Goal: Task Accomplishment & Management: Complete application form

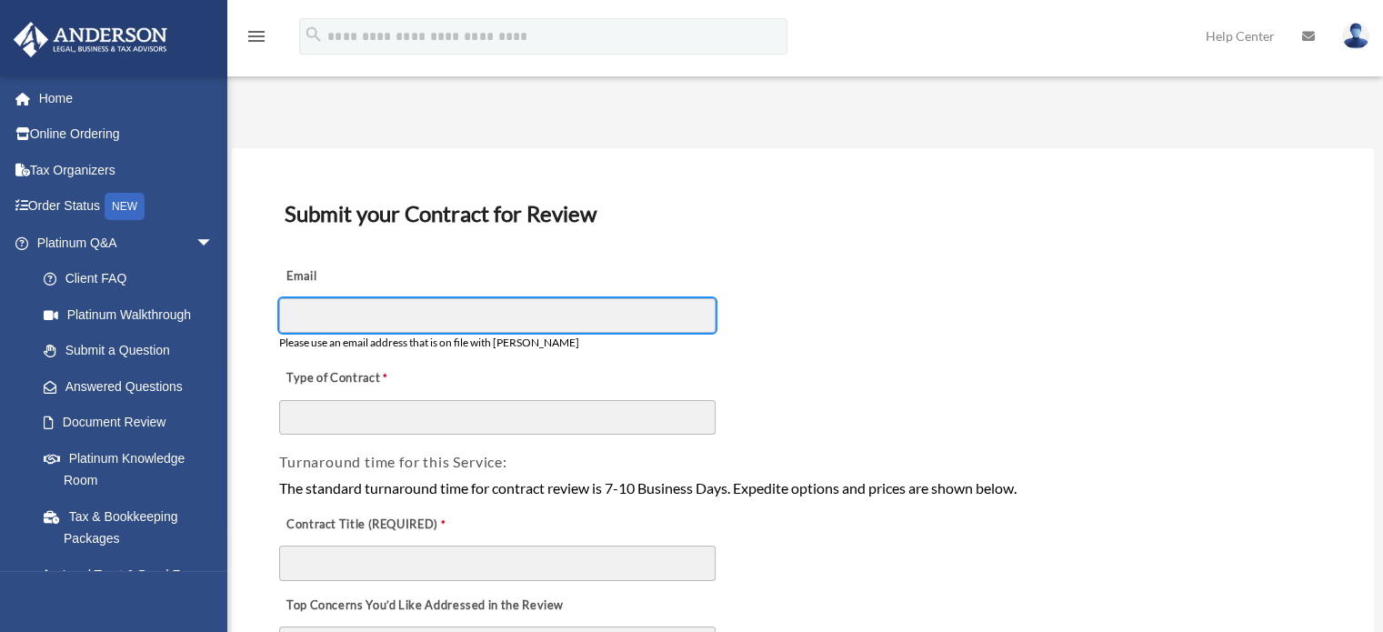
click at [572, 302] on input "Email" at bounding box center [497, 315] width 437 height 35
type input "**********"
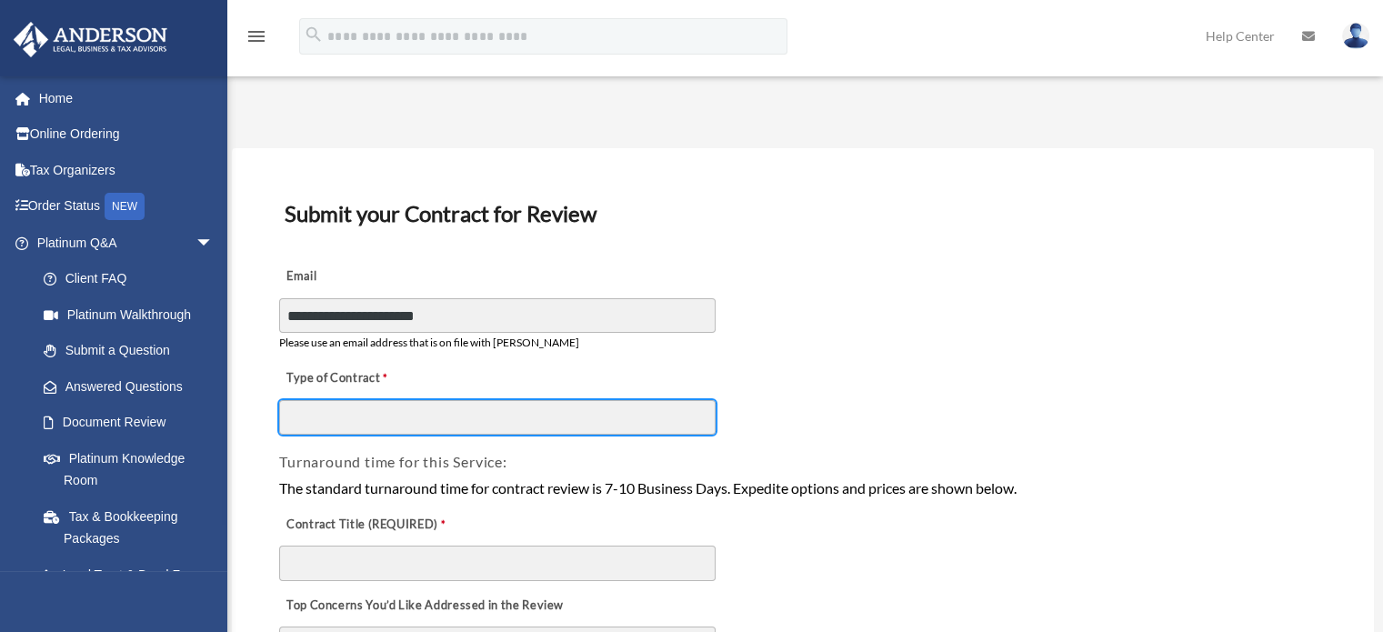
click at [548, 410] on input "Type of Contract" at bounding box center [497, 417] width 437 height 35
type input "**********"
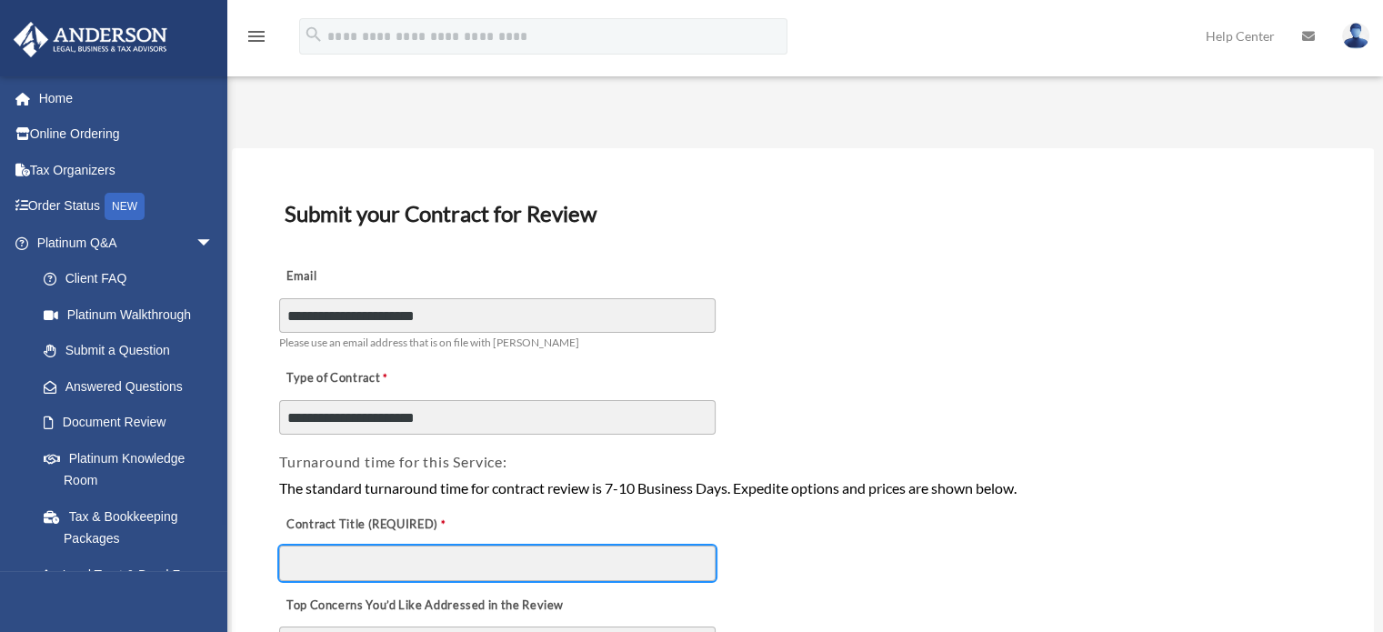
click at [397, 558] on input "Contract Title (REQUIRED)" at bounding box center [497, 563] width 437 height 35
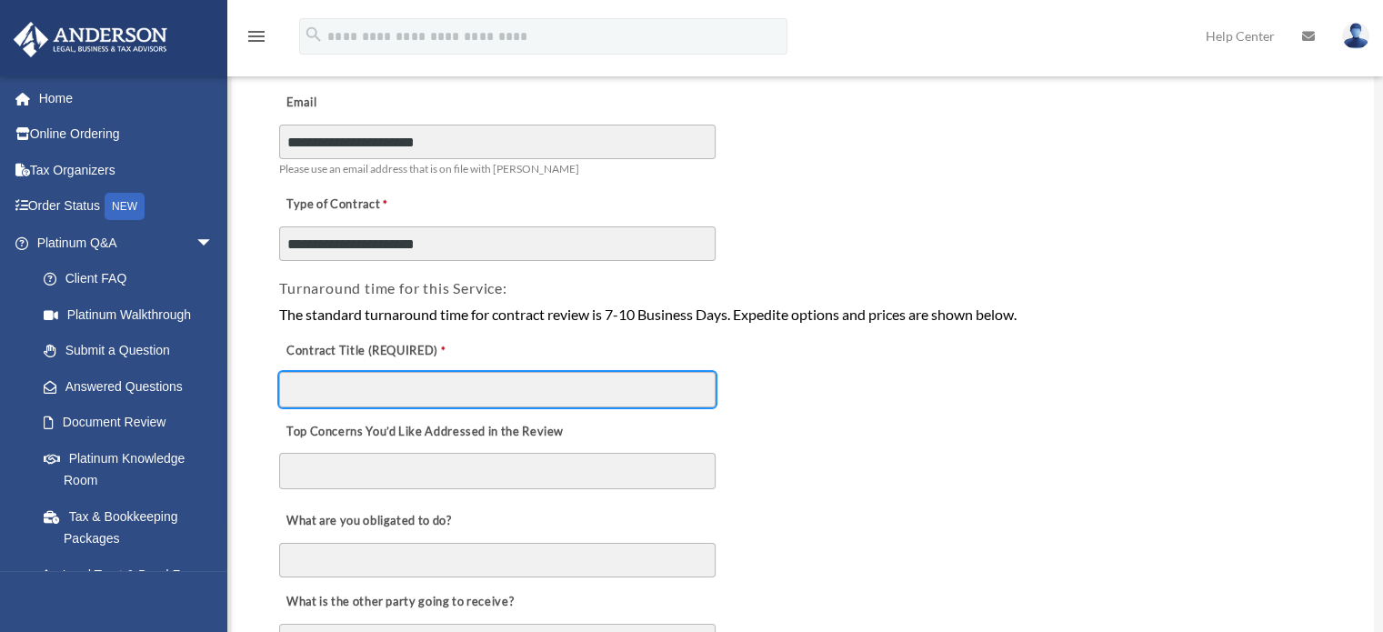
scroll to position [182, 0]
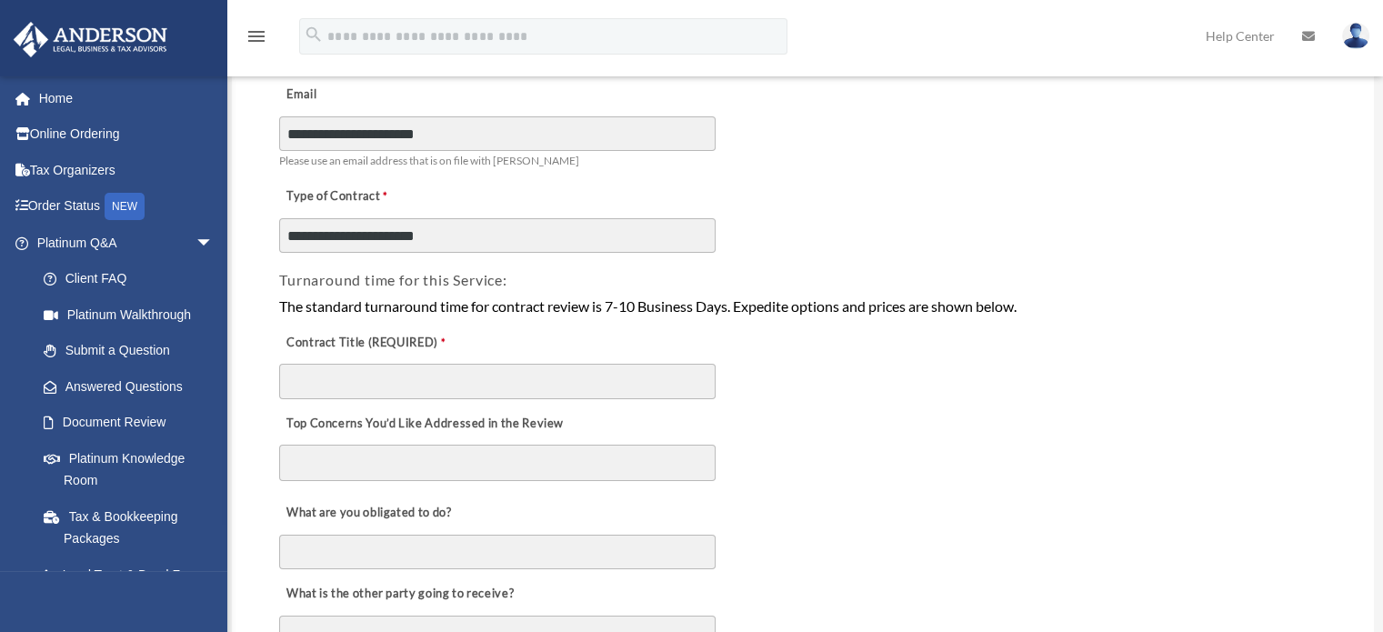
click at [441, 337] on label "Contract Title (REQUIRED)" at bounding box center [370, 342] width 182 height 25
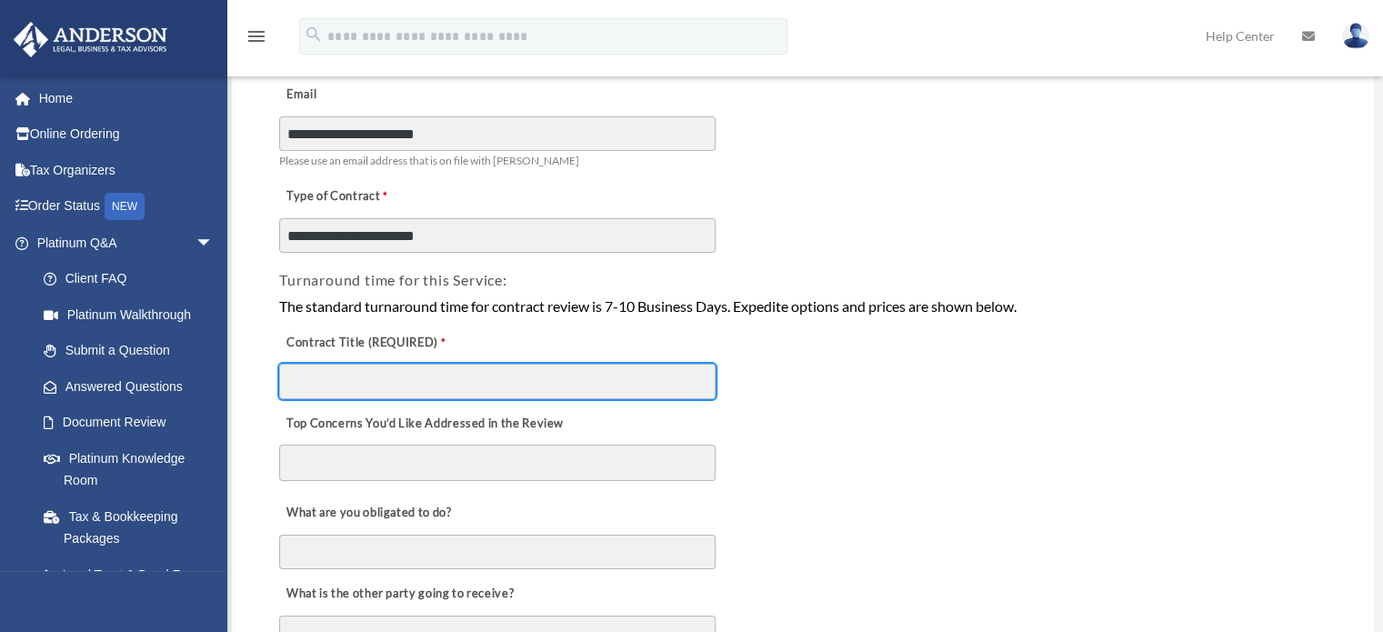
click at [441, 364] on input "Contract Title (REQUIRED)" at bounding box center [497, 381] width 437 height 35
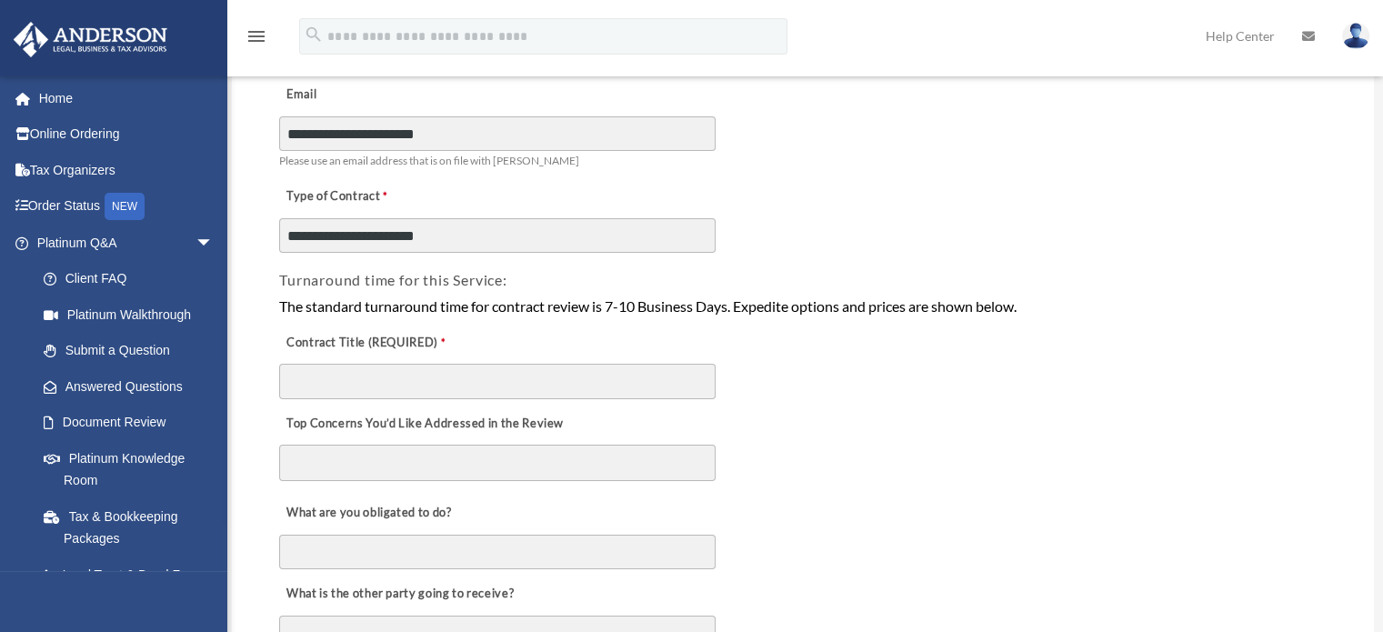
click at [425, 456] on textarea "Top Concerns You’d Like Addressed in the Review" at bounding box center [497, 463] width 437 height 36
type textarea "*"
click at [447, 458] on textarea "Top Concerns You’d Like Addressed in the Review" at bounding box center [497, 463] width 437 height 36
paste textarea "**********"
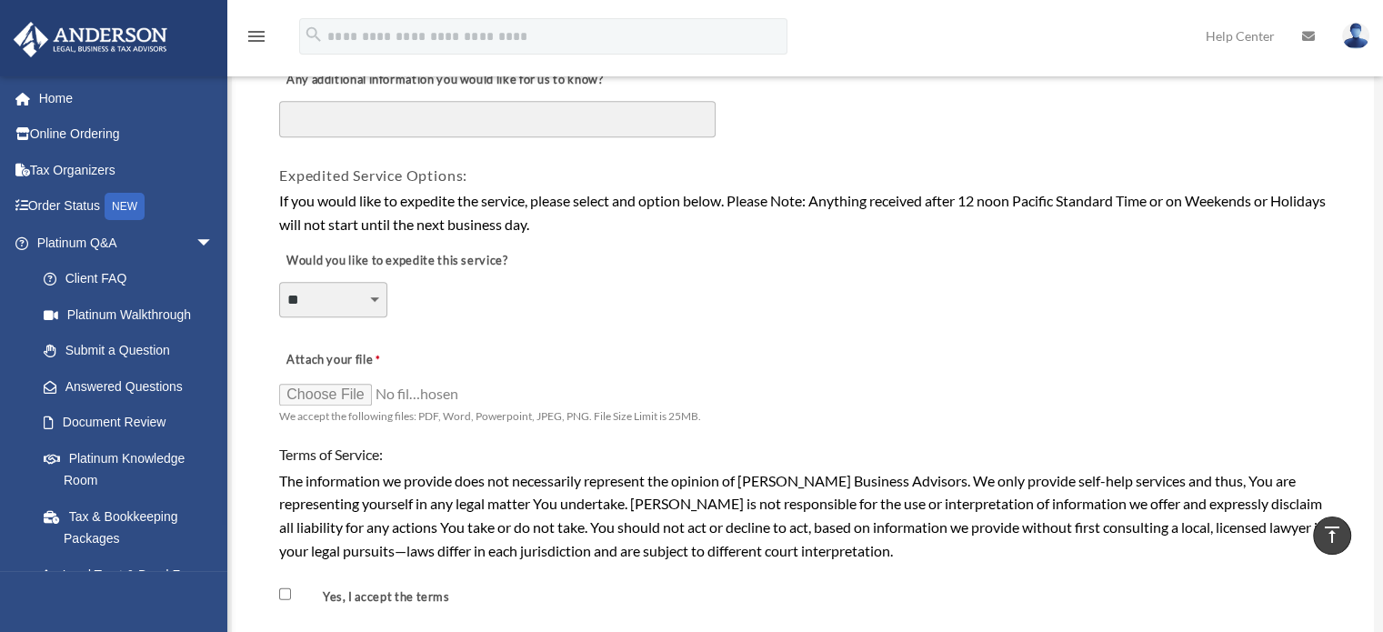
scroll to position [1455, 0]
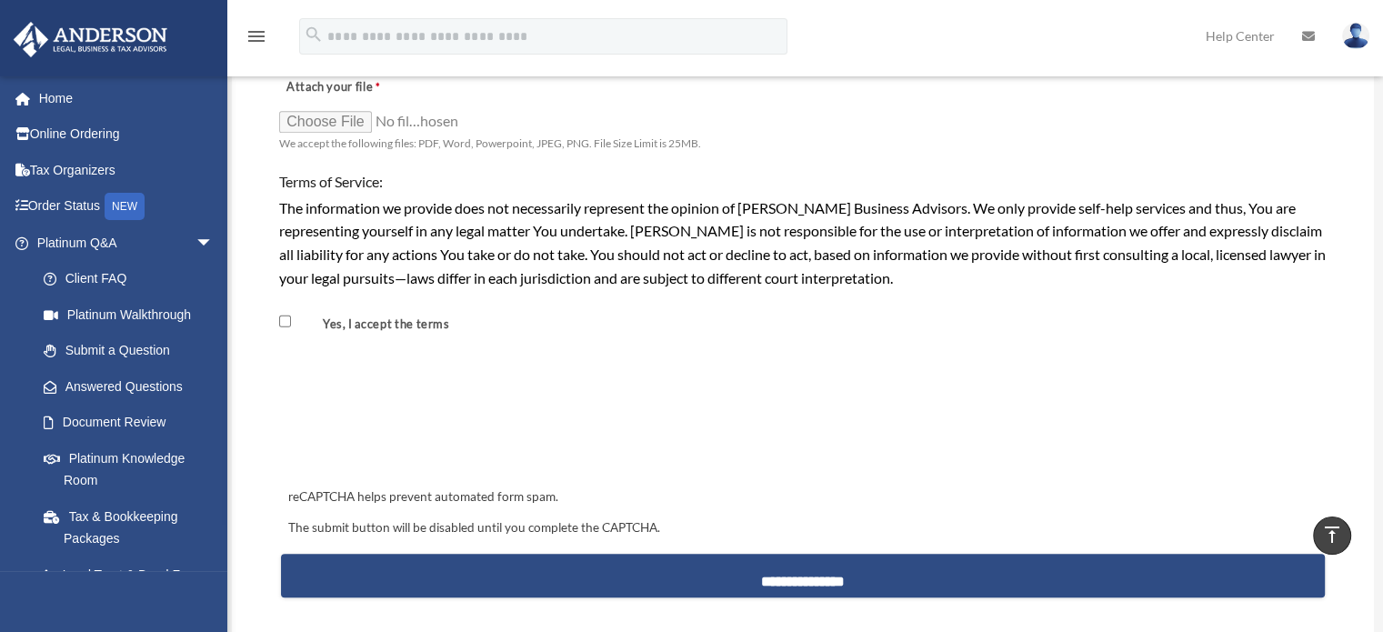
type textarea "**********"
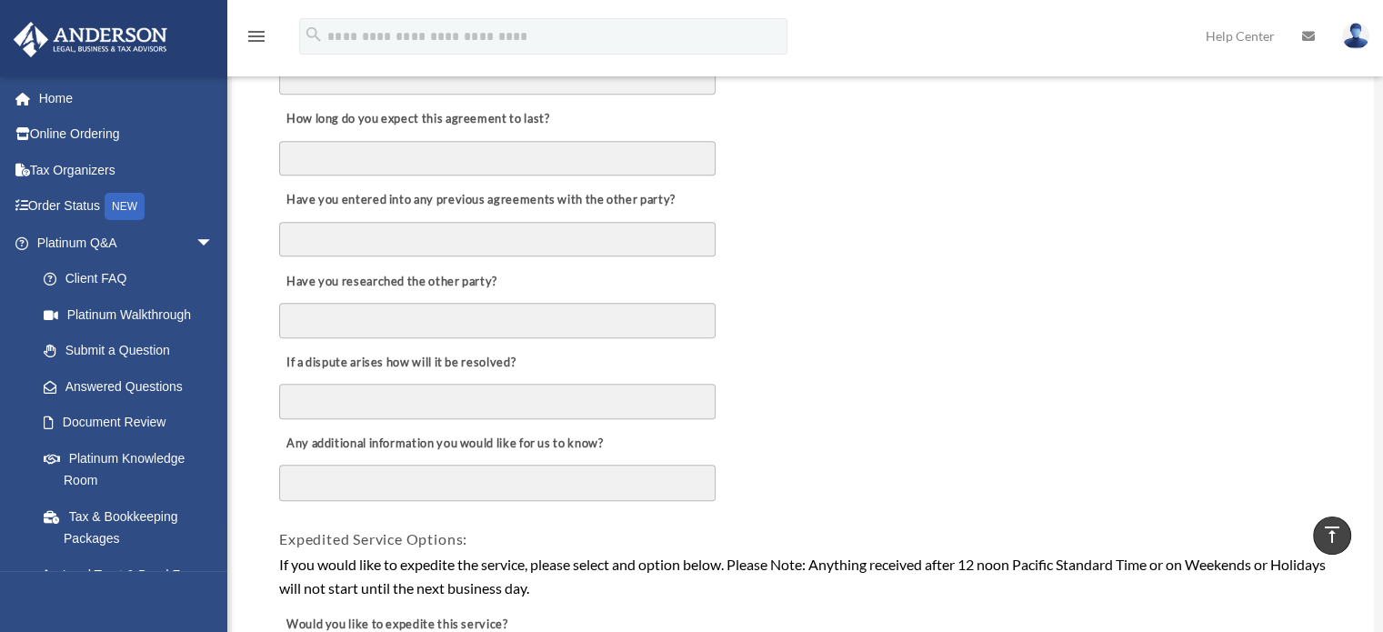
scroll to position [182, 0]
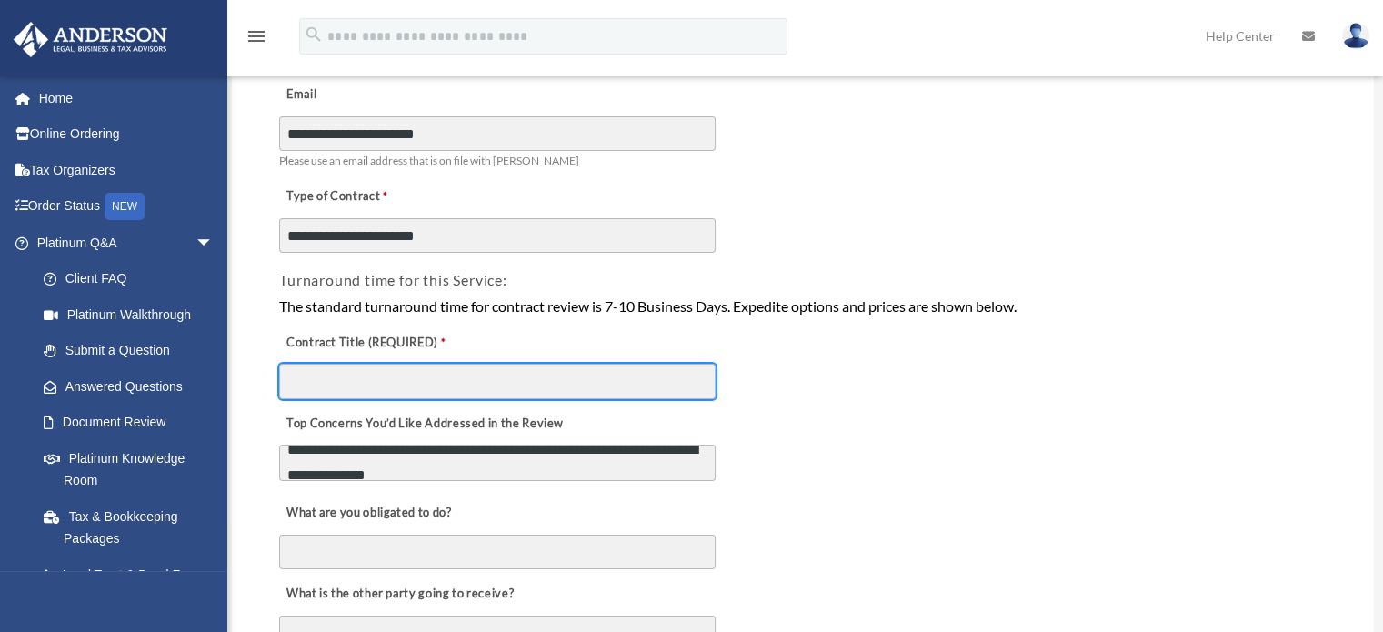
click at [440, 377] on input "Contract Title (REQUIRED)" at bounding box center [497, 381] width 437 height 35
click at [386, 376] on input "Contract Title (REQUIRED)" at bounding box center [497, 381] width 437 height 35
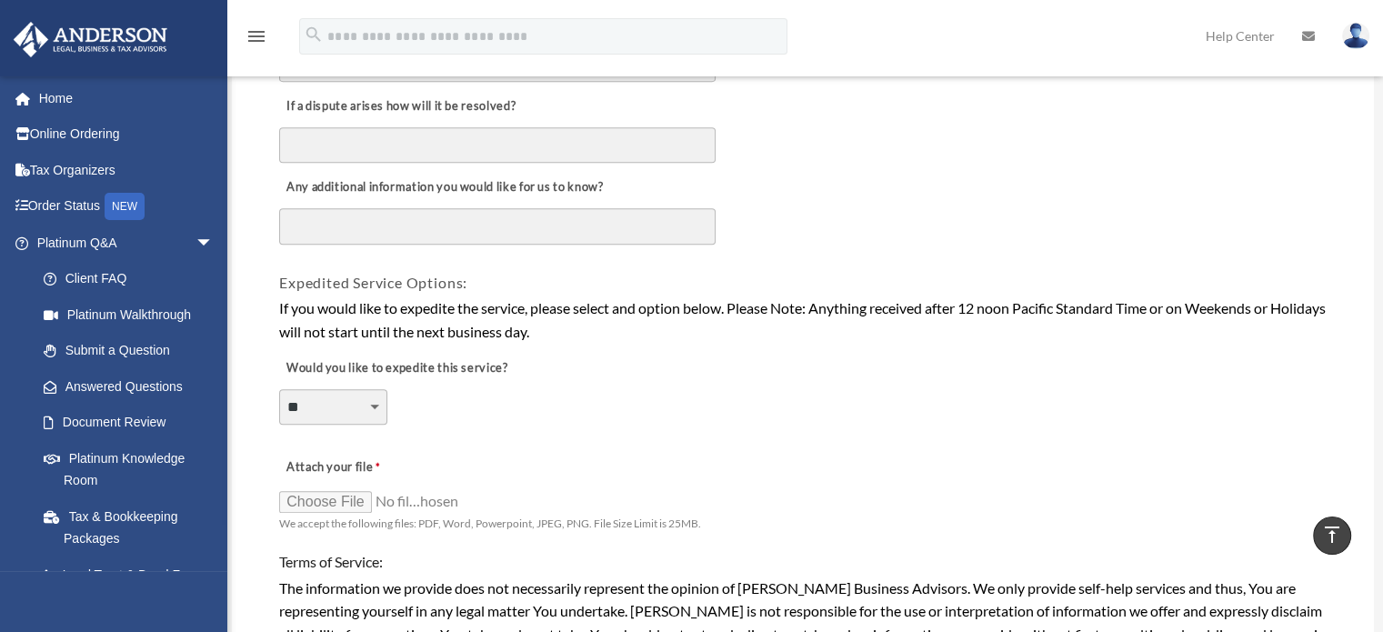
scroll to position [1455, 0]
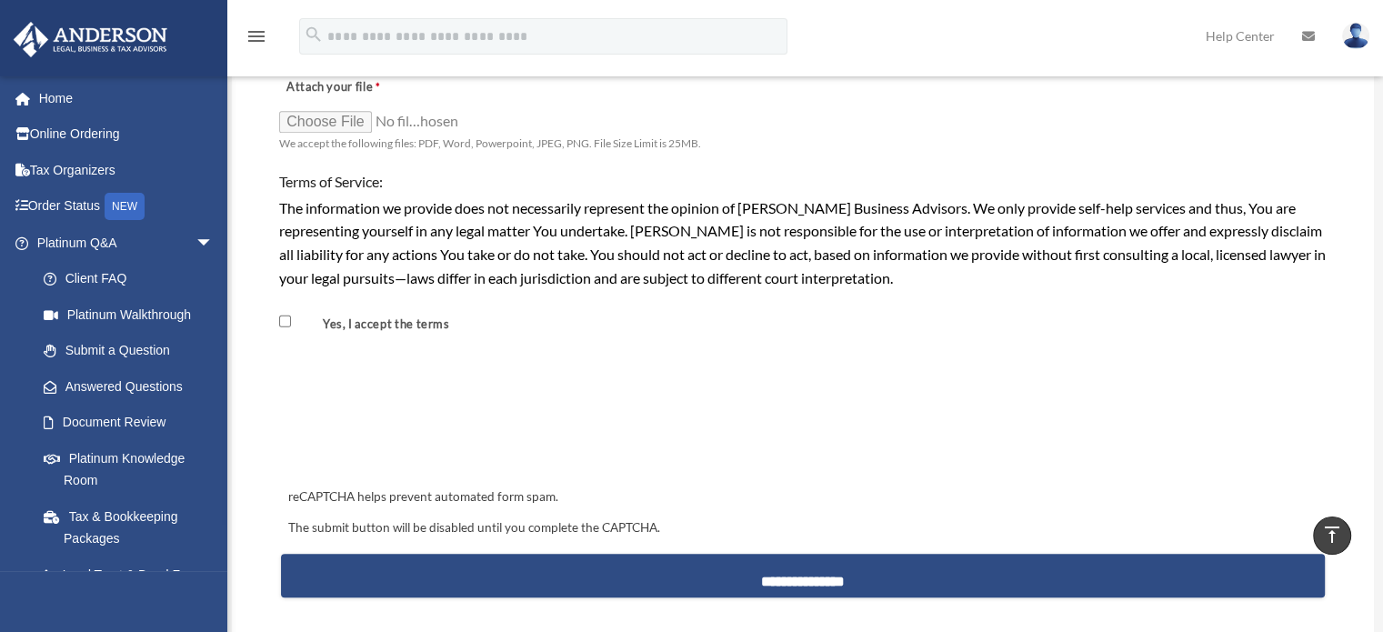
type input "**********"
click at [331, 108] on input "Attach your file" at bounding box center [370, 120] width 182 height 25
type input "**********"
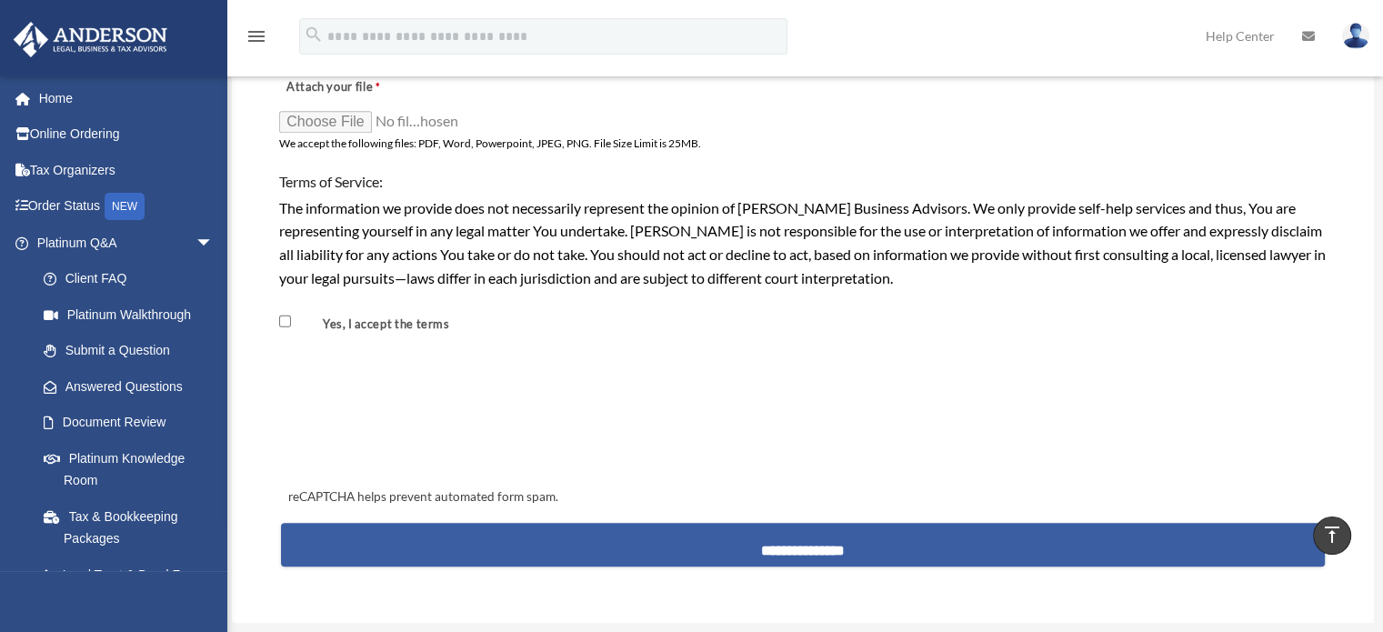
click at [789, 532] on input "**********" at bounding box center [803, 545] width 1044 height 44
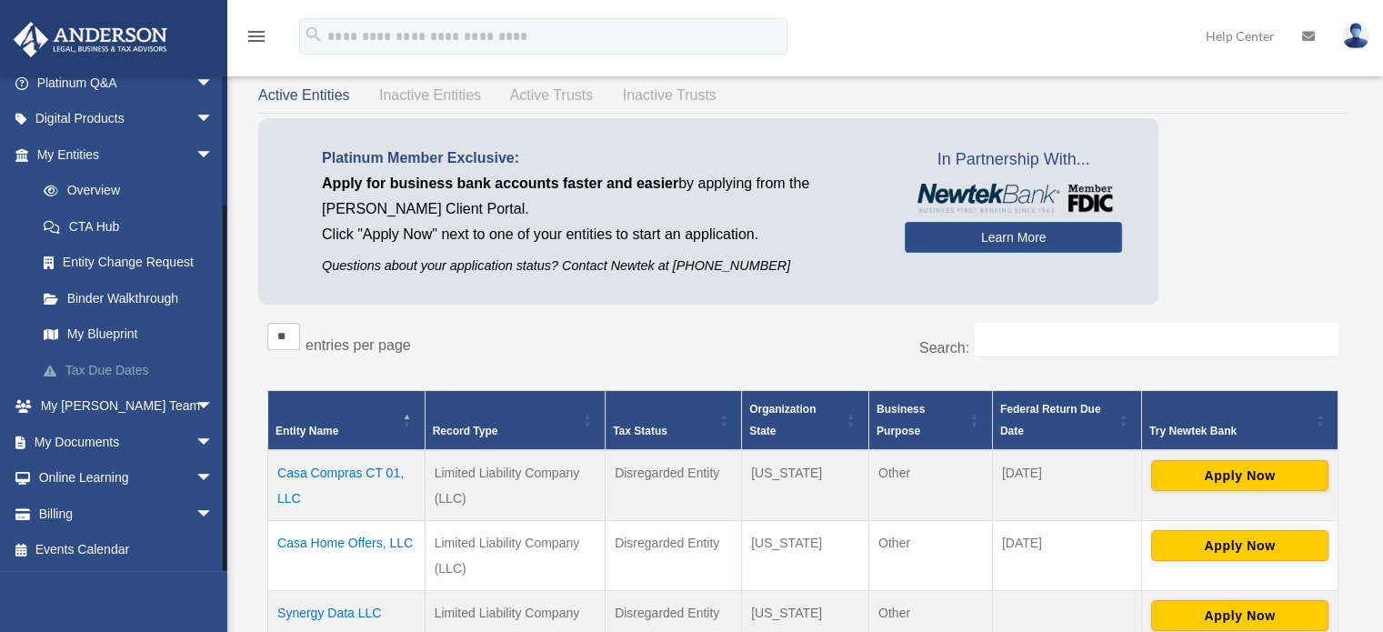
scroll to position [91, 0]
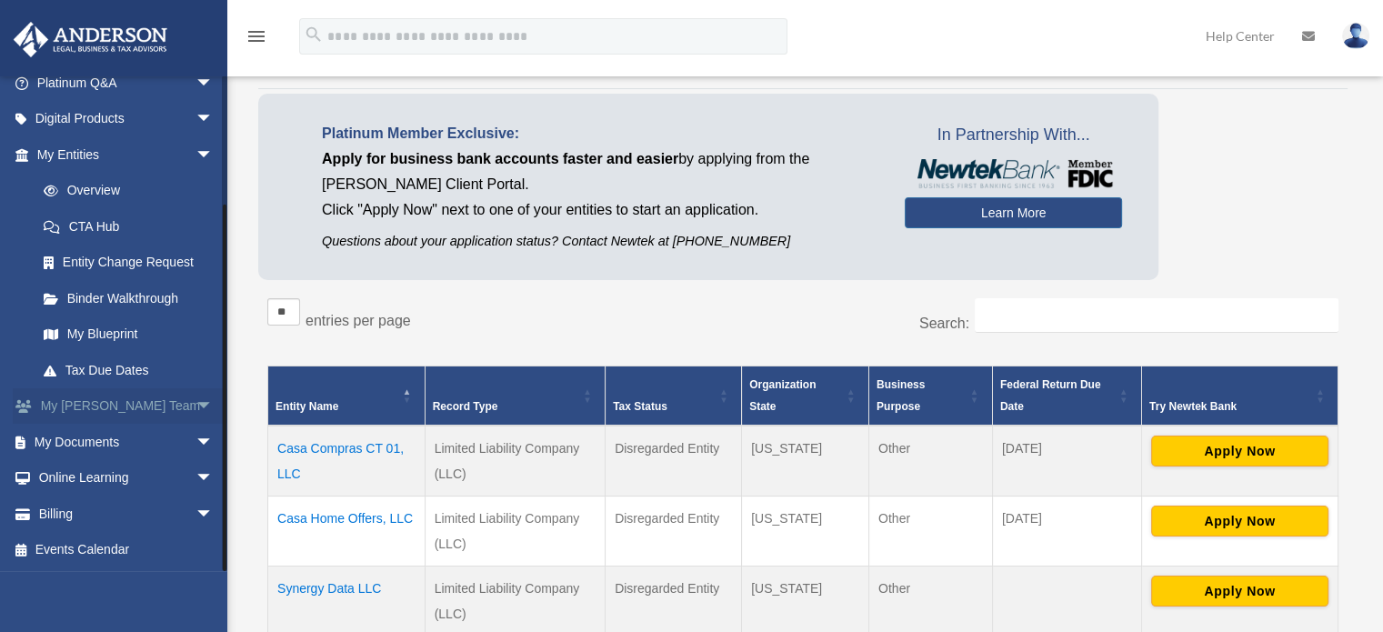
click at [196, 407] on span "arrow_drop_down" at bounding box center [214, 406] width 36 height 37
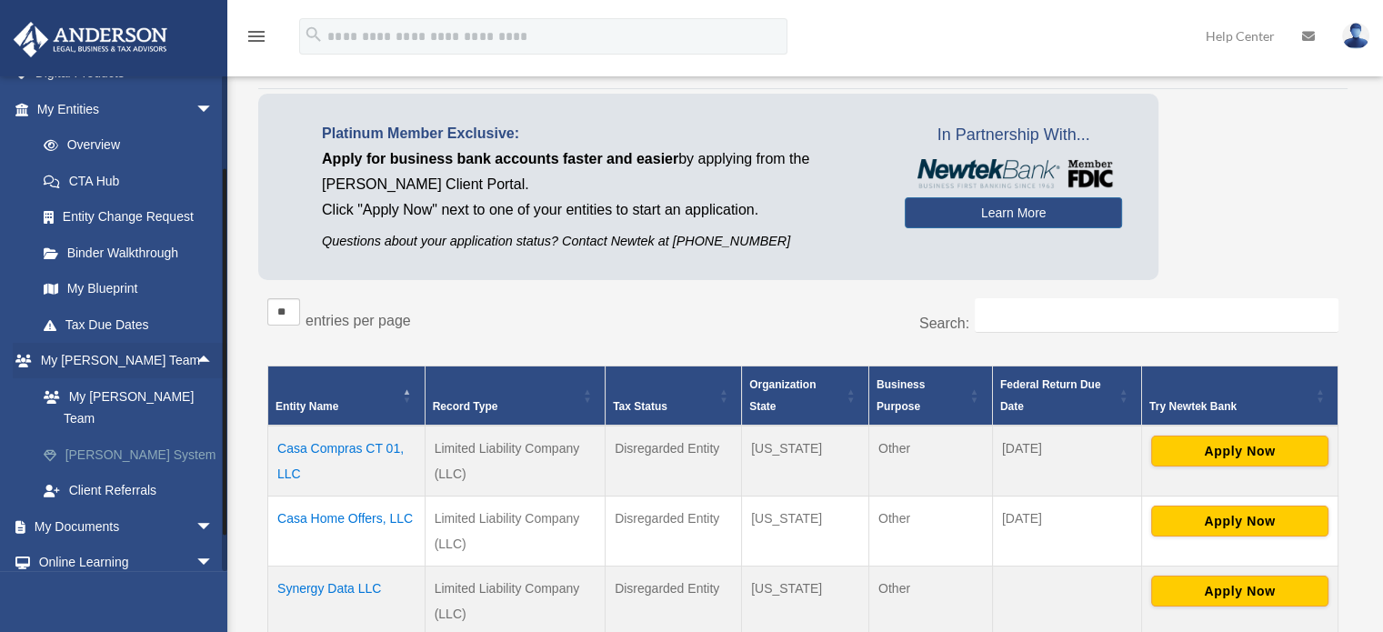
scroll to position [268, 0]
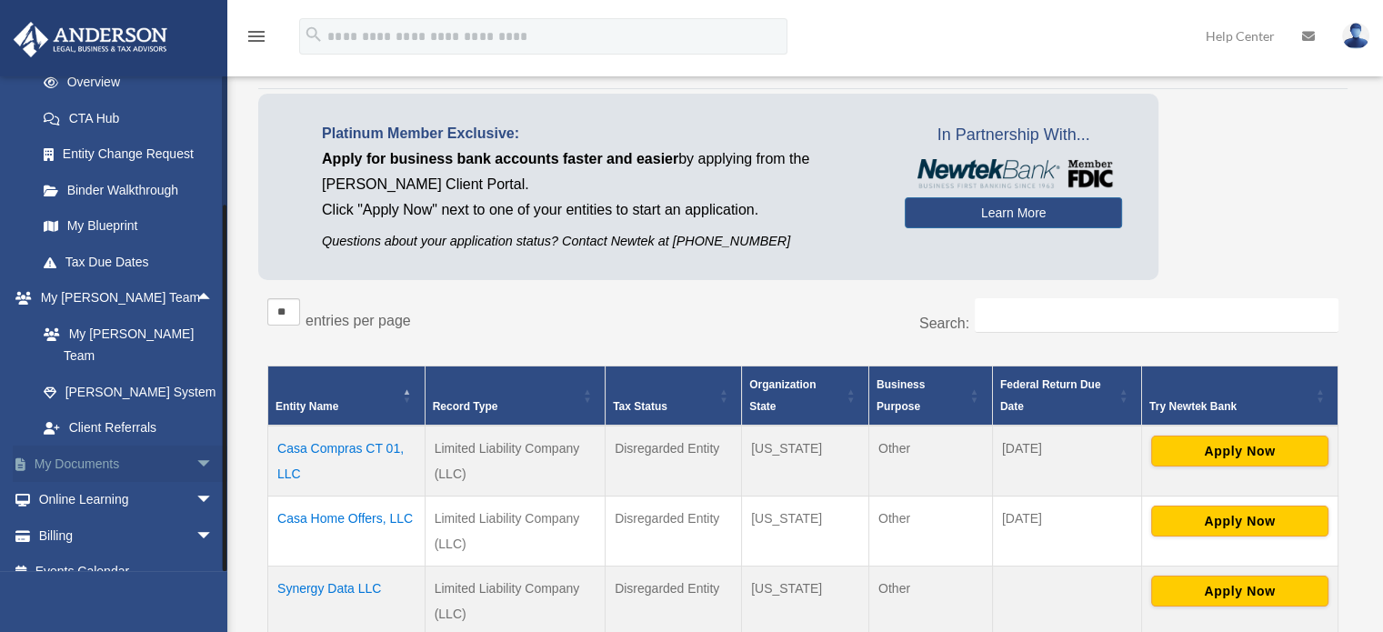
click at [196, 446] on span "arrow_drop_down" at bounding box center [214, 464] width 36 height 37
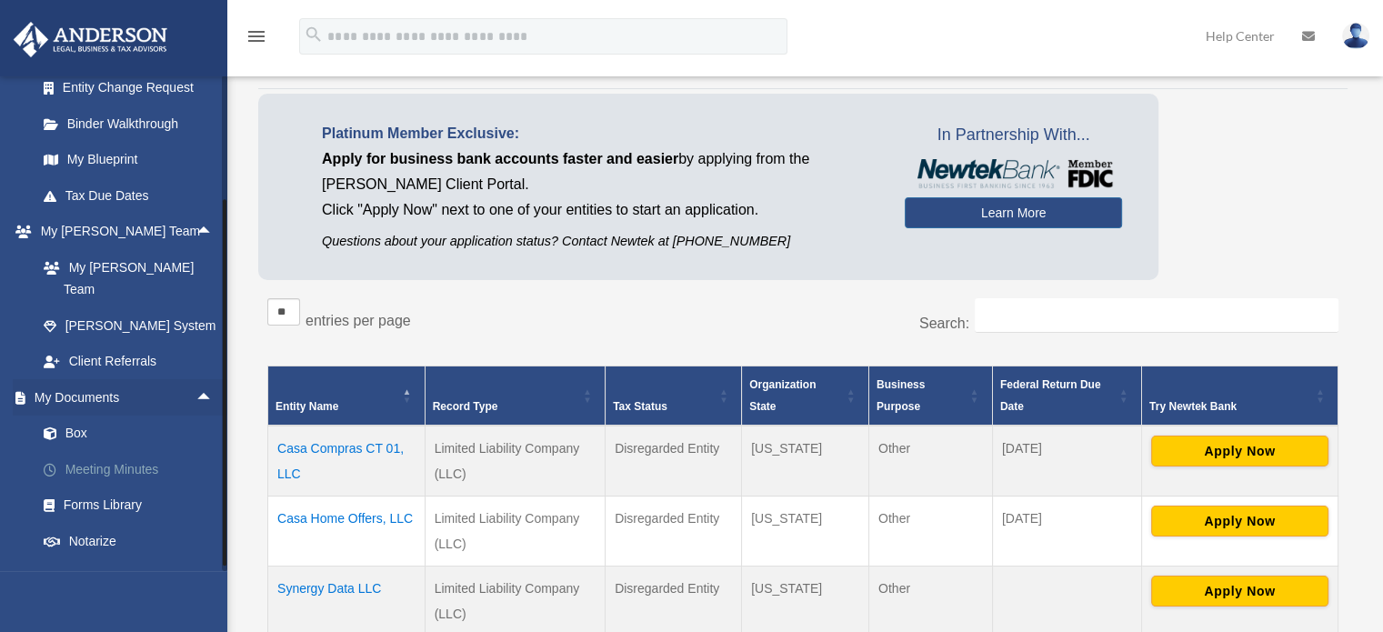
scroll to position [412, 0]
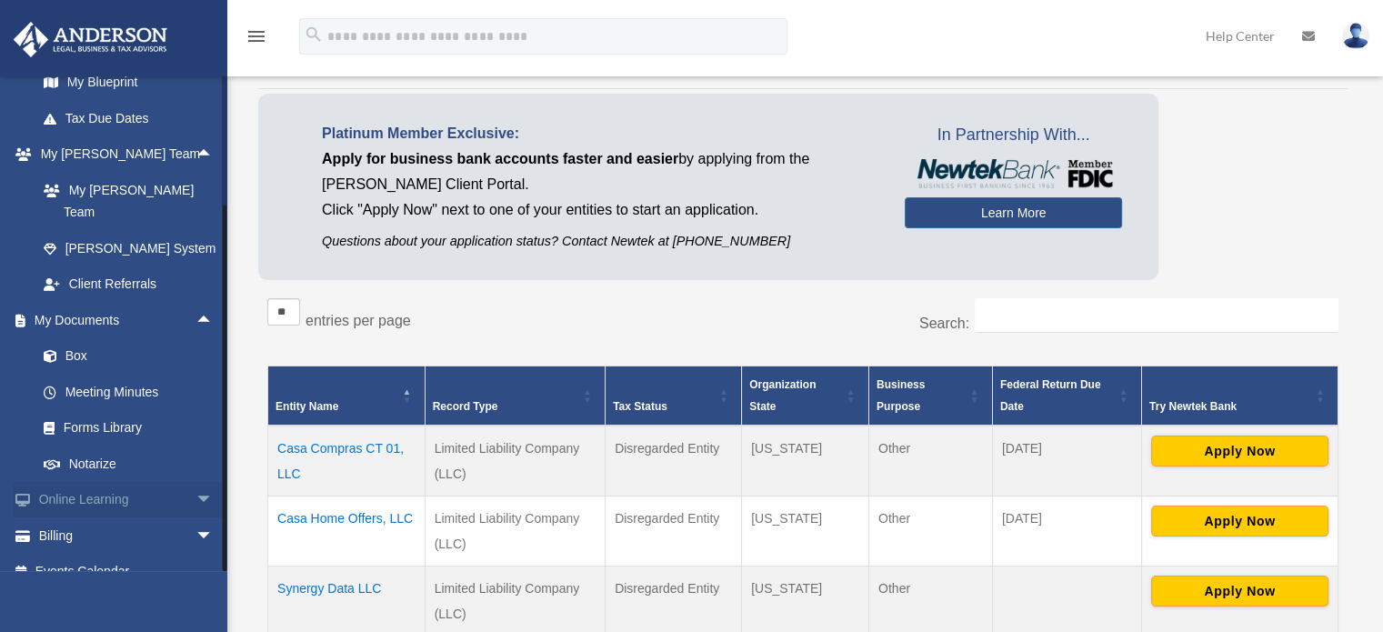
click at [196, 482] on span "arrow_drop_down" at bounding box center [214, 500] width 36 height 37
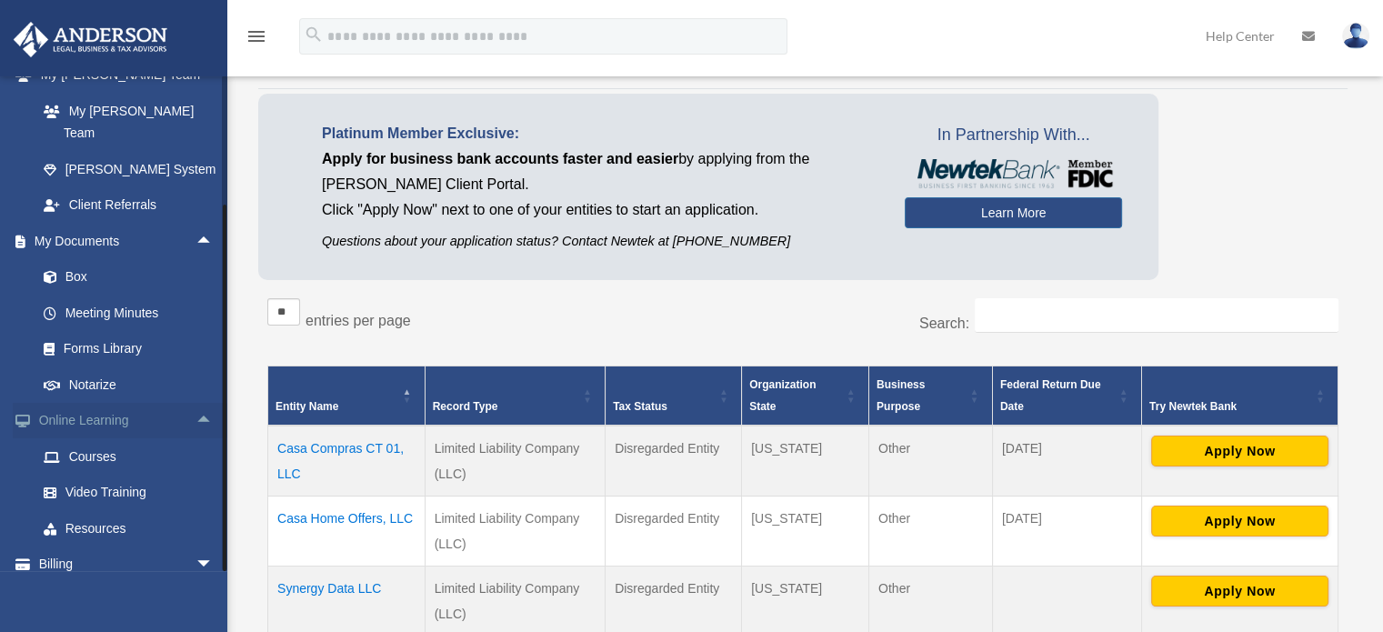
scroll to position [520, 0]
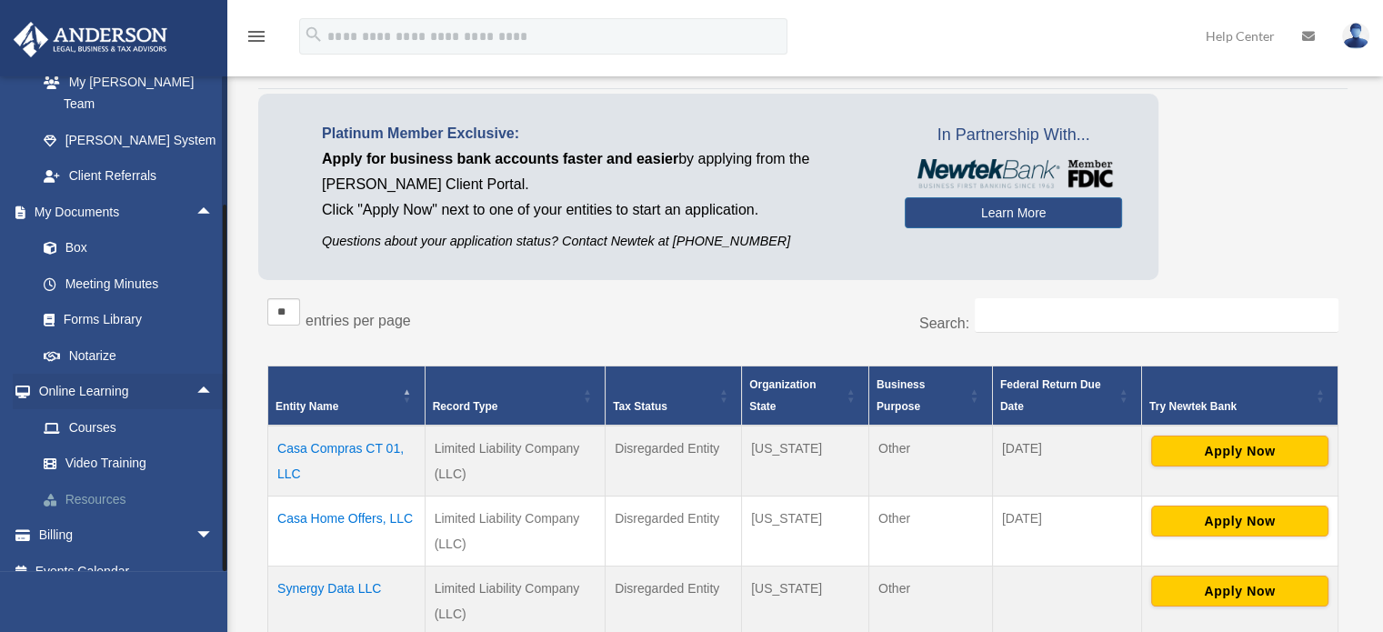
click at [186, 490] on link "Resources" at bounding box center [133, 499] width 216 height 36
click at [196, 517] on span "arrow_drop_down" at bounding box center [214, 535] width 36 height 37
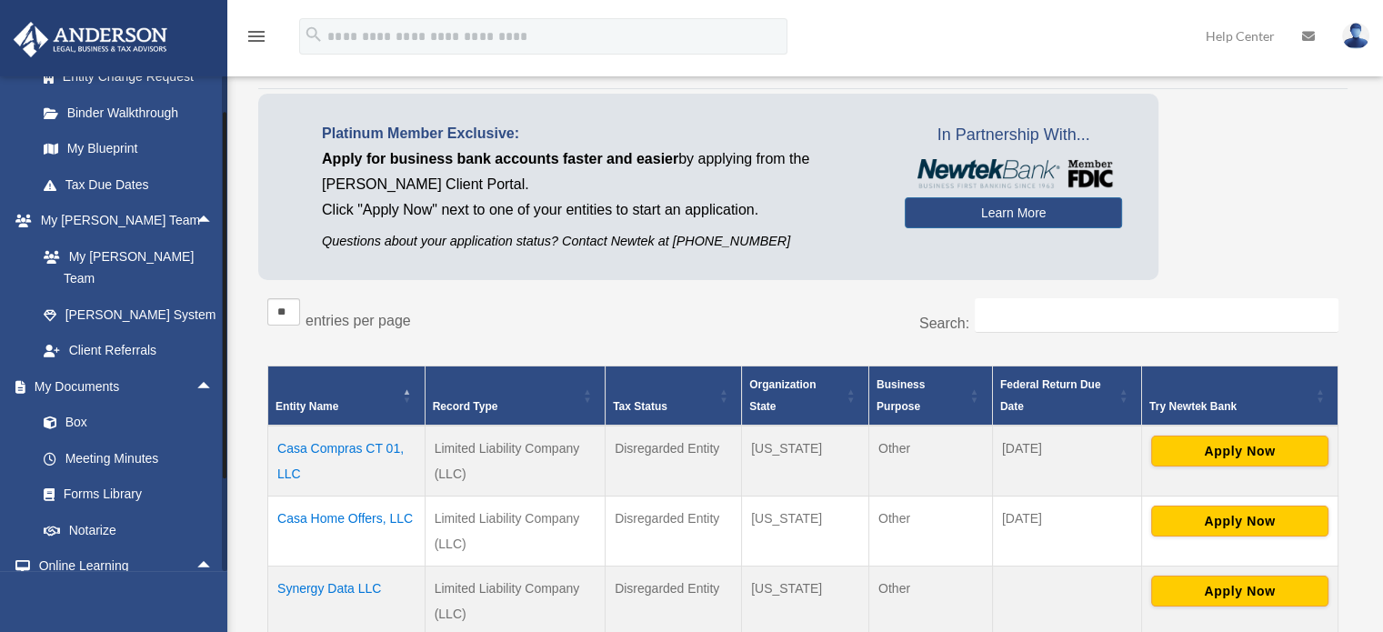
scroll to position [174, 0]
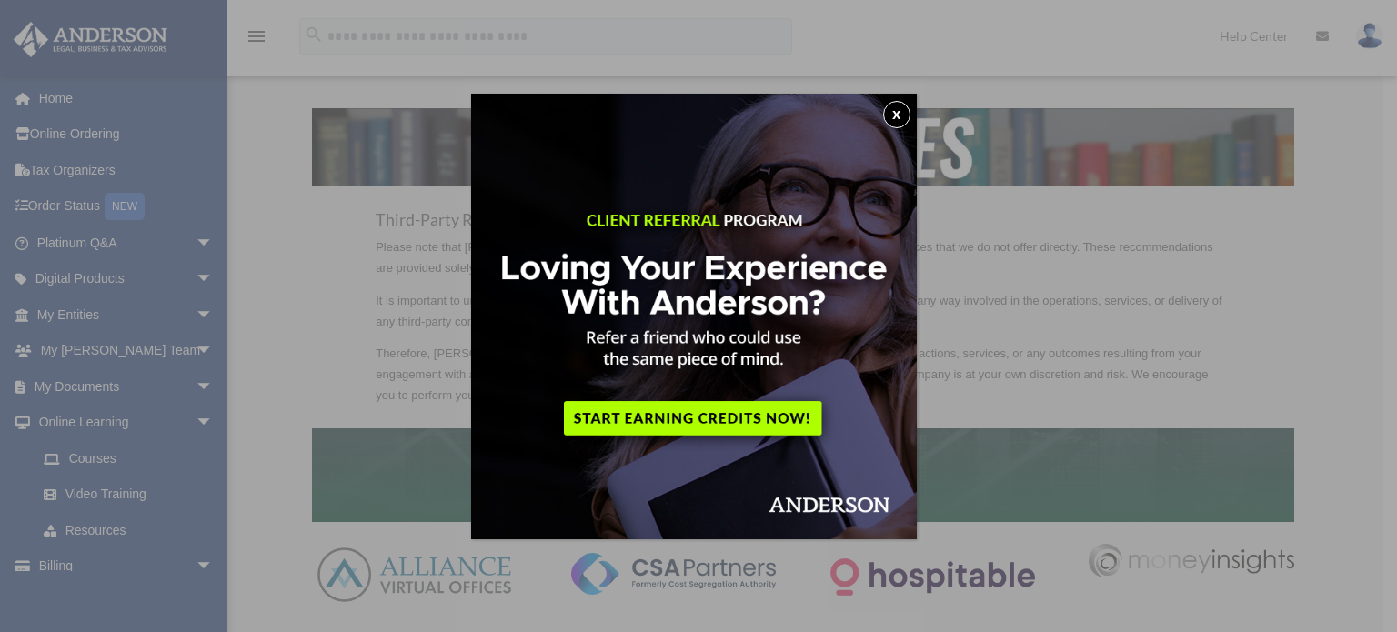
click at [899, 116] on button "x" at bounding box center [896, 114] width 27 height 27
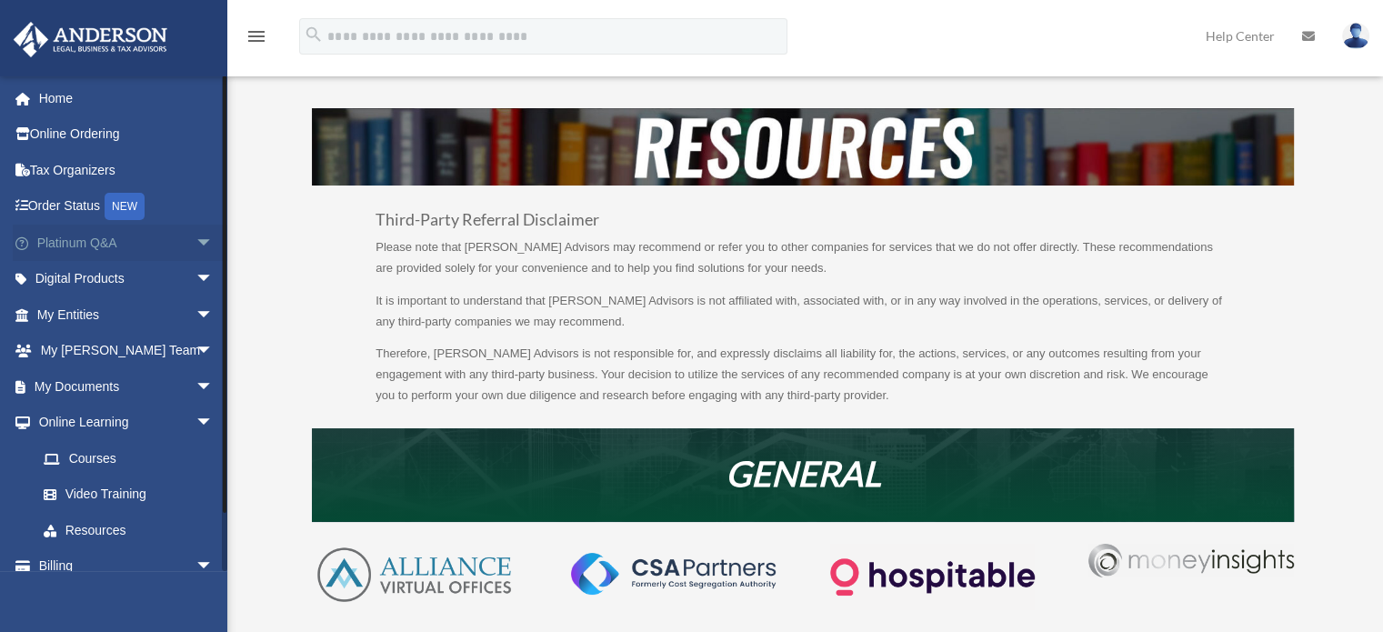
click at [196, 240] on span "arrow_drop_down" at bounding box center [214, 243] width 36 height 37
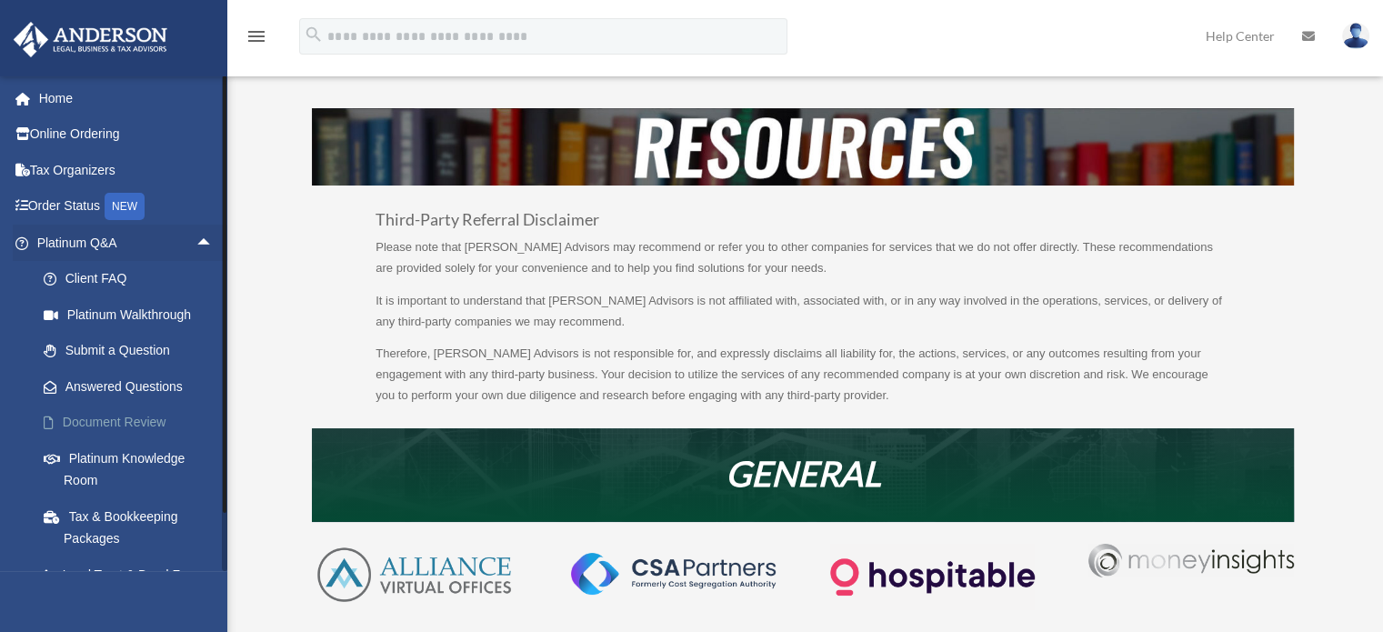
click at [87, 412] on link "Document Review" at bounding box center [133, 423] width 216 height 36
click at [86, 416] on link "Document Review" at bounding box center [133, 423] width 216 height 36
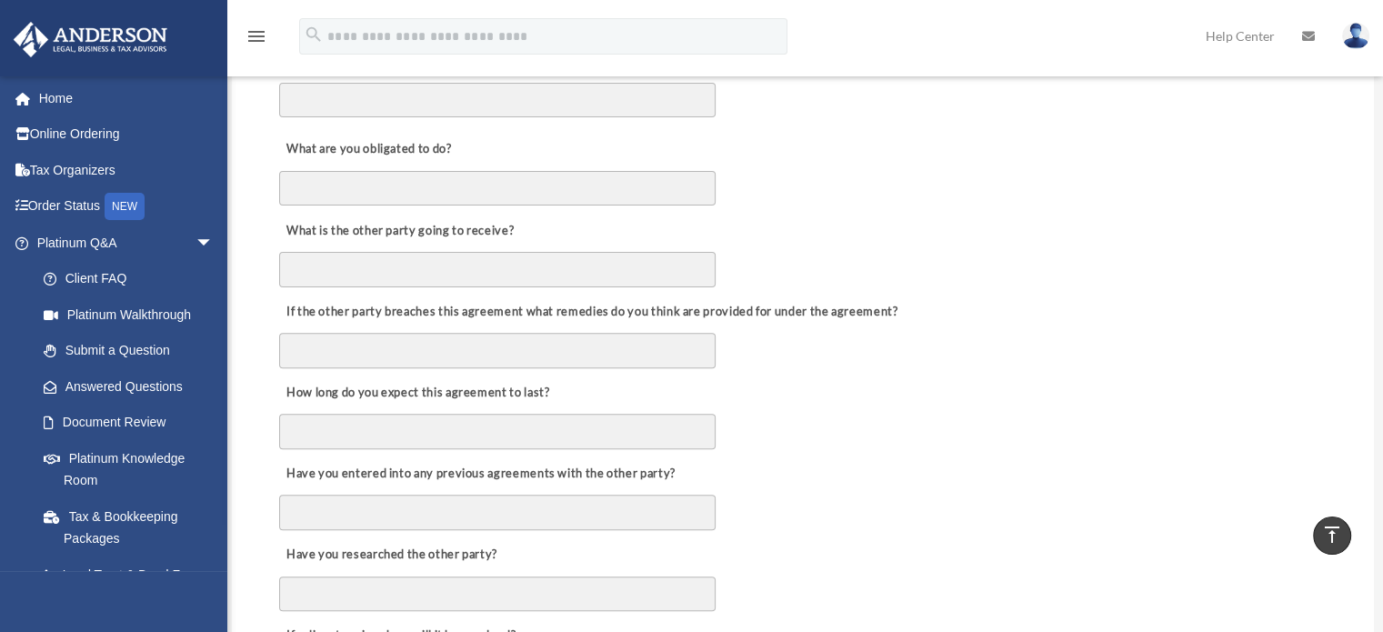
scroll to position [273, 0]
